Goal: Use online tool/utility: Utilize a website feature to perform a specific function

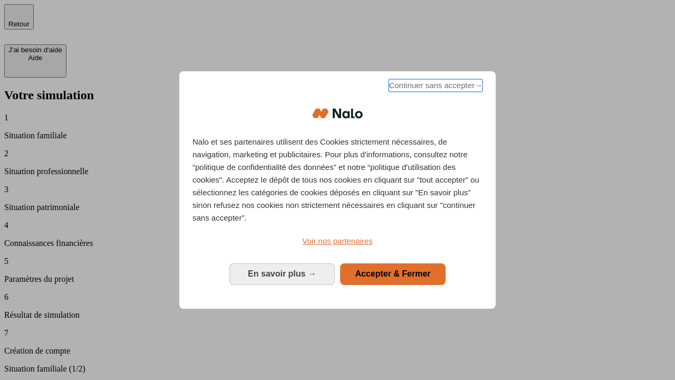
click at [435, 87] on span "Continuer sans accepter →" at bounding box center [436, 85] width 94 height 13
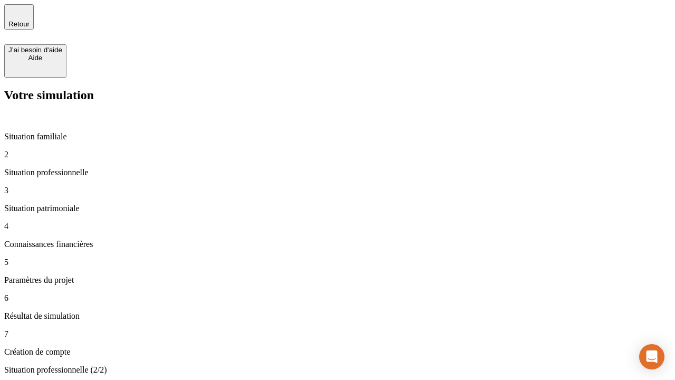
type input "30 000"
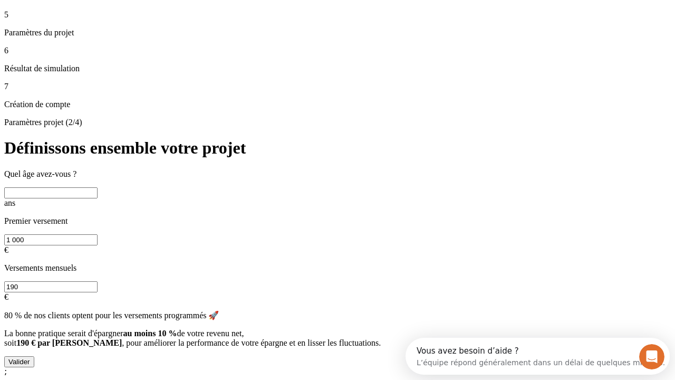
scroll to position [9, 0]
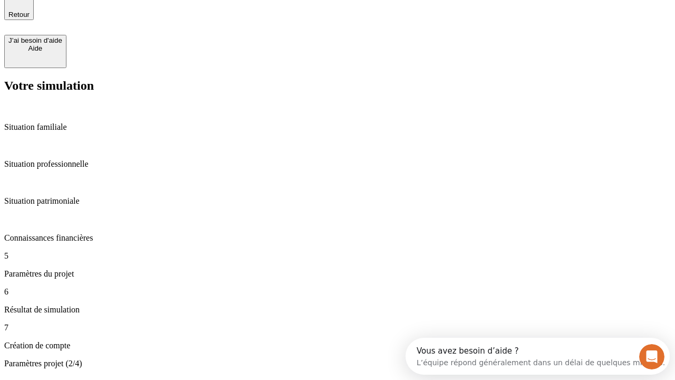
type input "25"
type input "1 000"
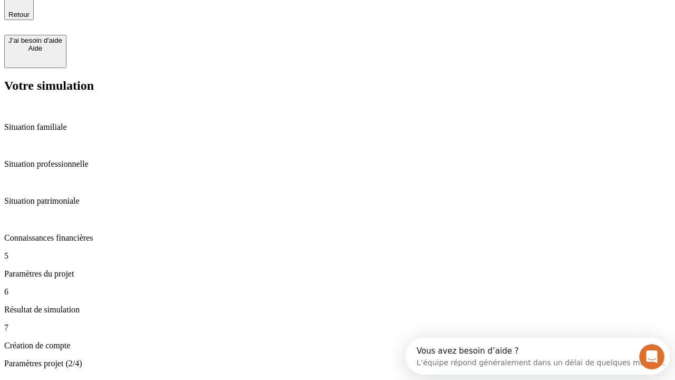
type input "640"
